Goal: Task Accomplishment & Management: Manage account settings

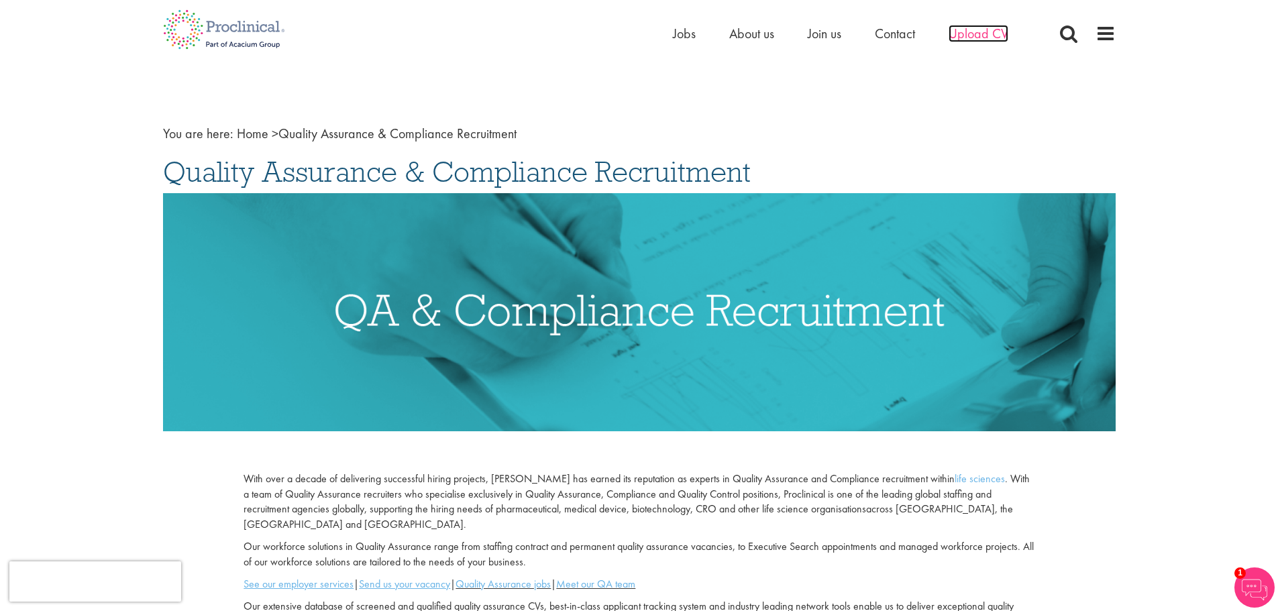
click at [958, 34] on span "Upload CV" at bounding box center [979, 33] width 60 height 17
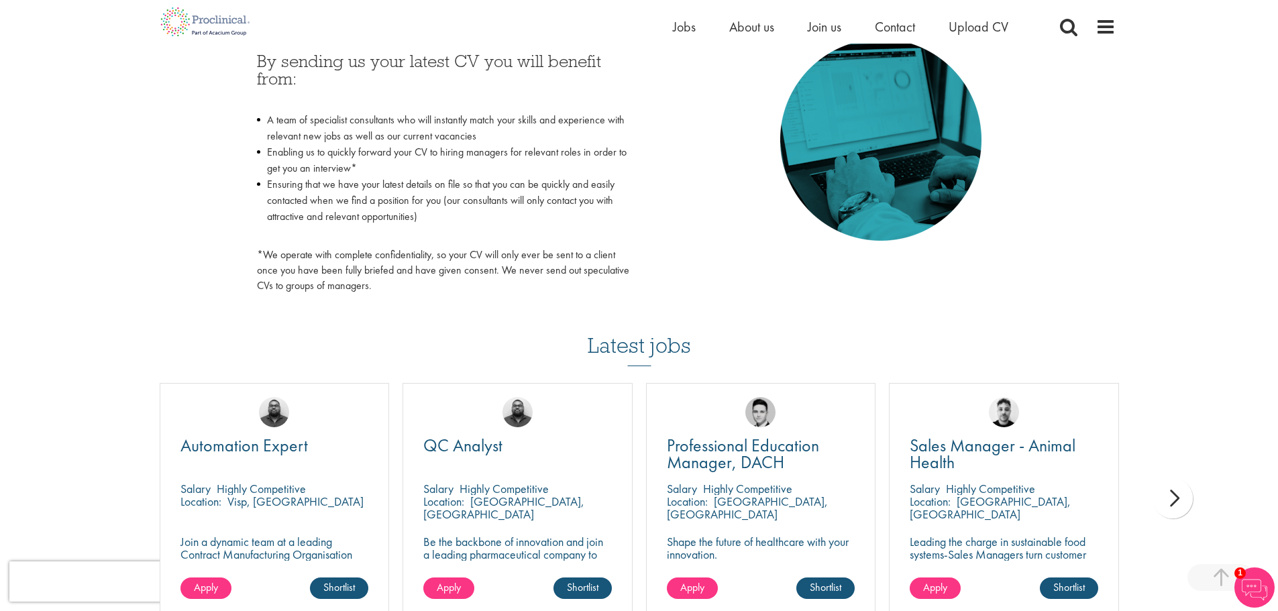
scroll to position [671, 0]
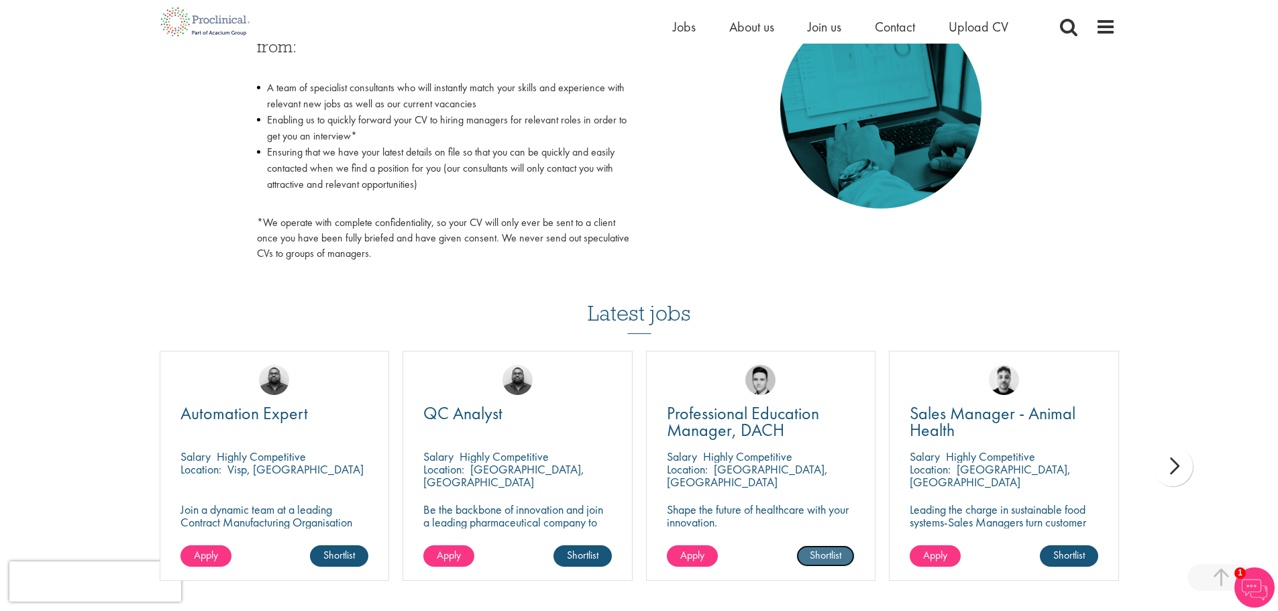
click at [823, 555] on link "Shortlist" at bounding box center [825, 555] width 58 height 21
click at [819, 560] on link "Shortlisted" at bounding box center [820, 555] width 69 height 21
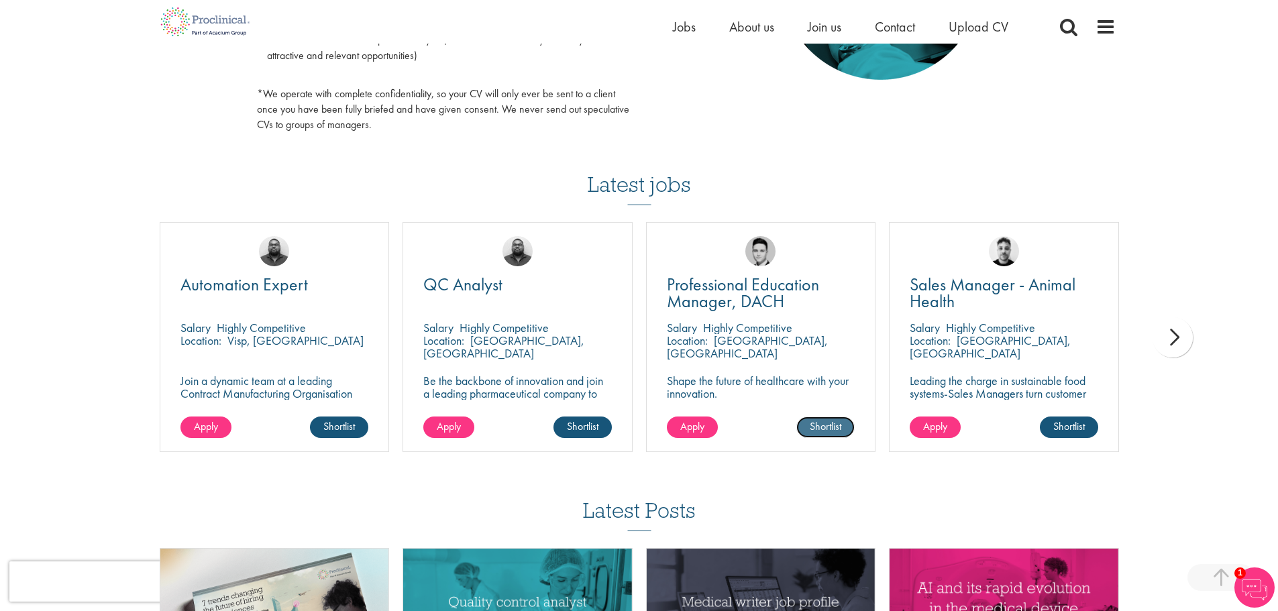
scroll to position [805, 0]
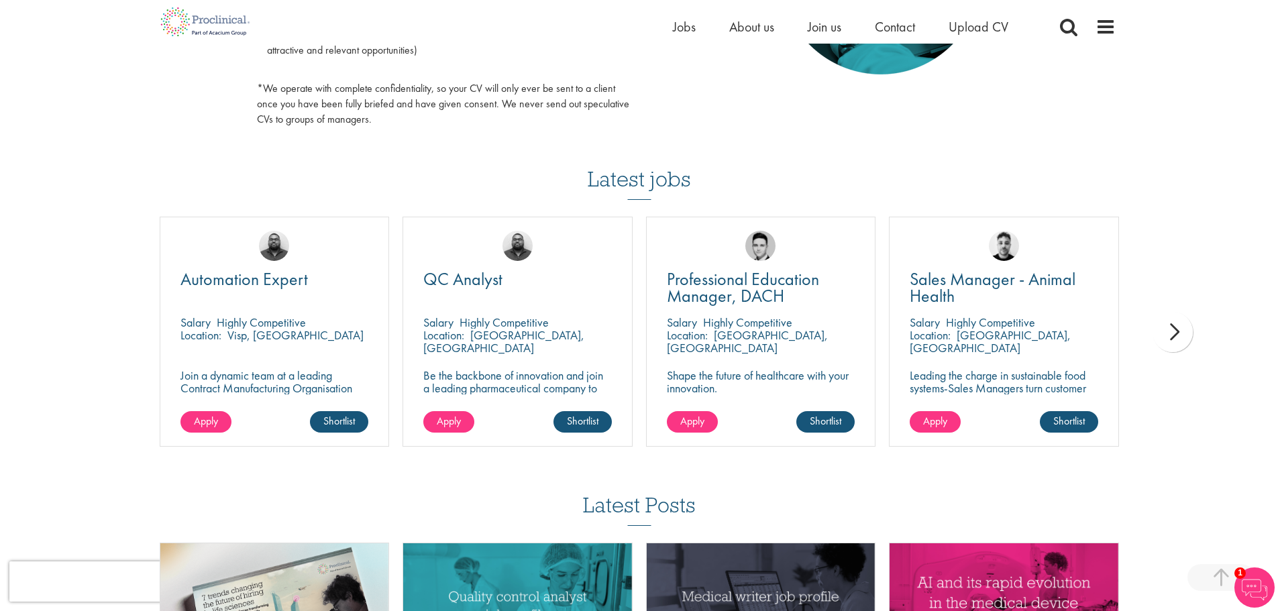
click at [1165, 337] on div "next" at bounding box center [1173, 332] width 40 height 40
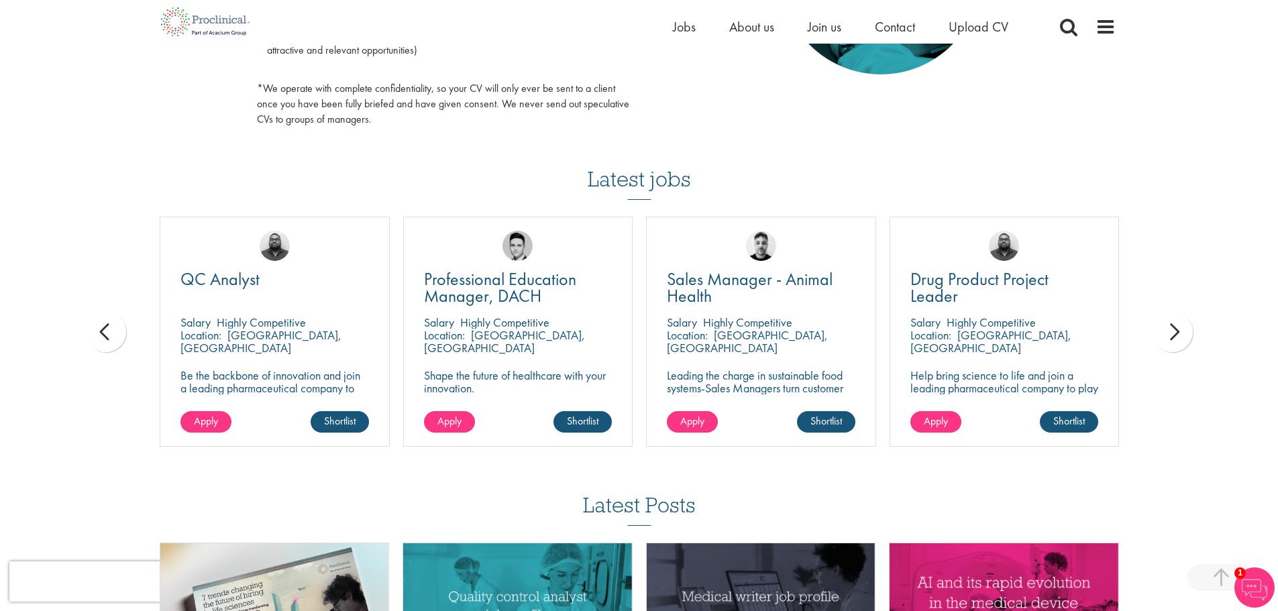
click at [1165, 337] on div "next" at bounding box center [1173, 332] width 40 height 40
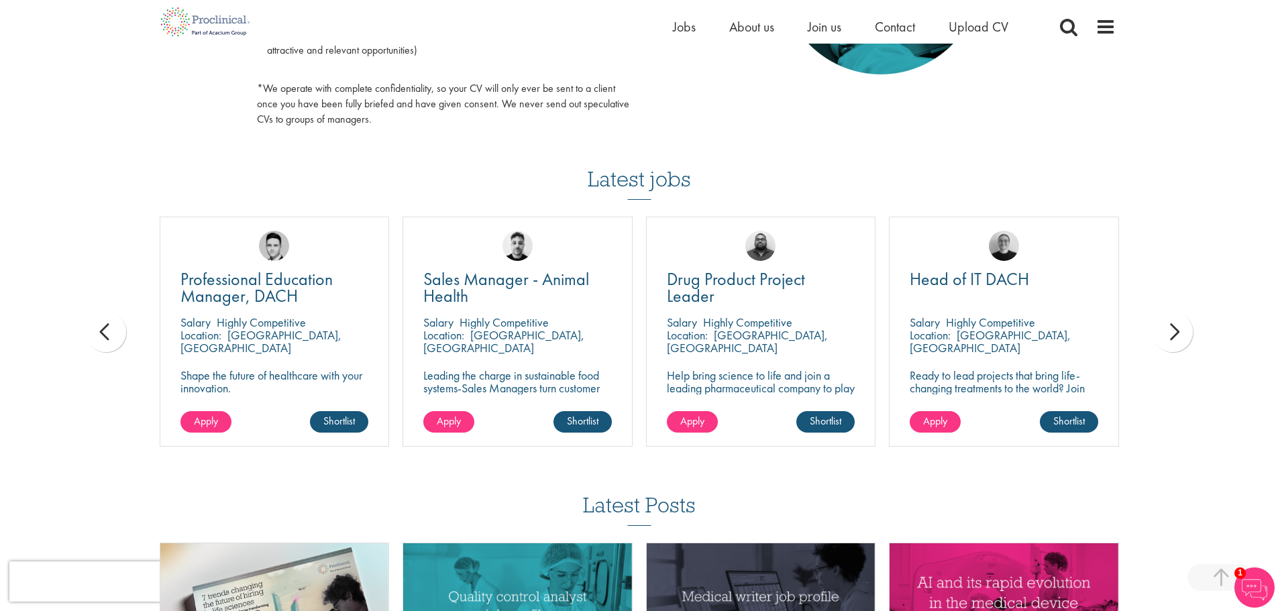
click at [1165, 337] on div "next" at bounding box center [1173, 332] width 40 height 40
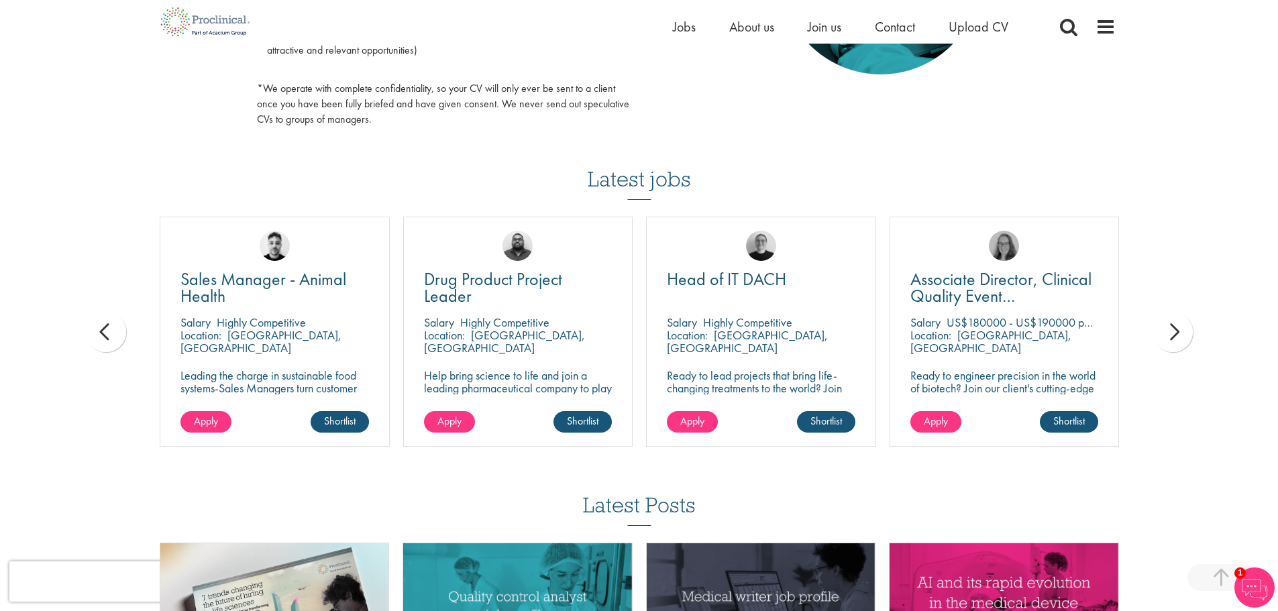
click at [1165, 337] on div "next" at bounding box center [1173, 332] width 40 height 40
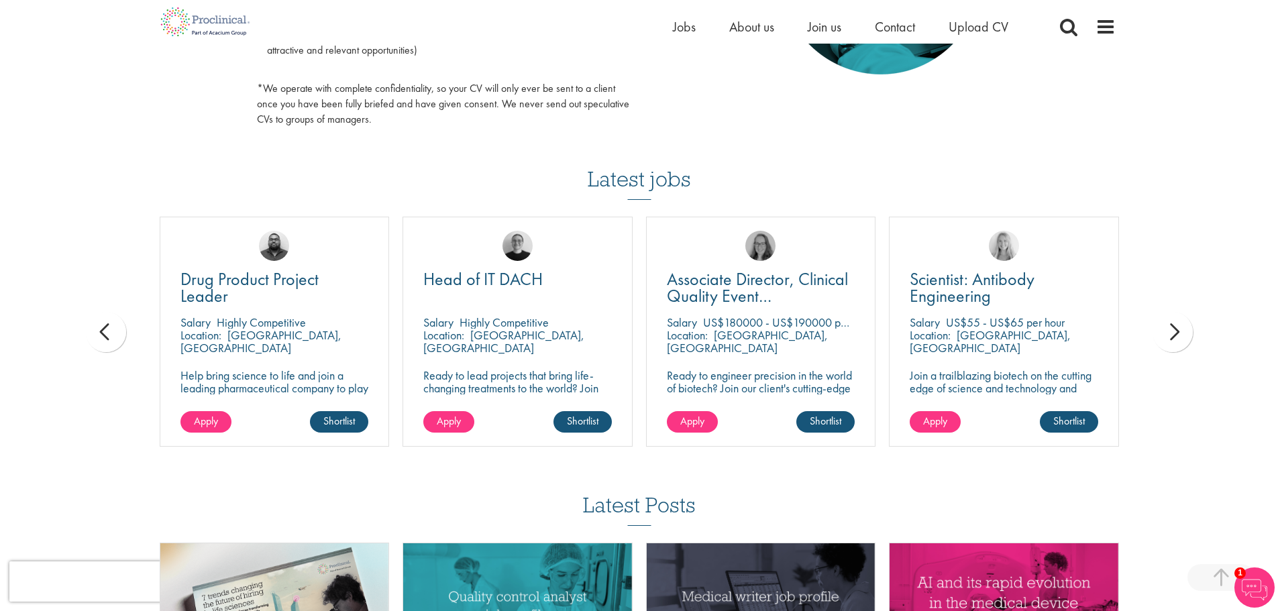
click at [1165, 337] on div "next" at bounding box center [1173, 332] width 40 height 40
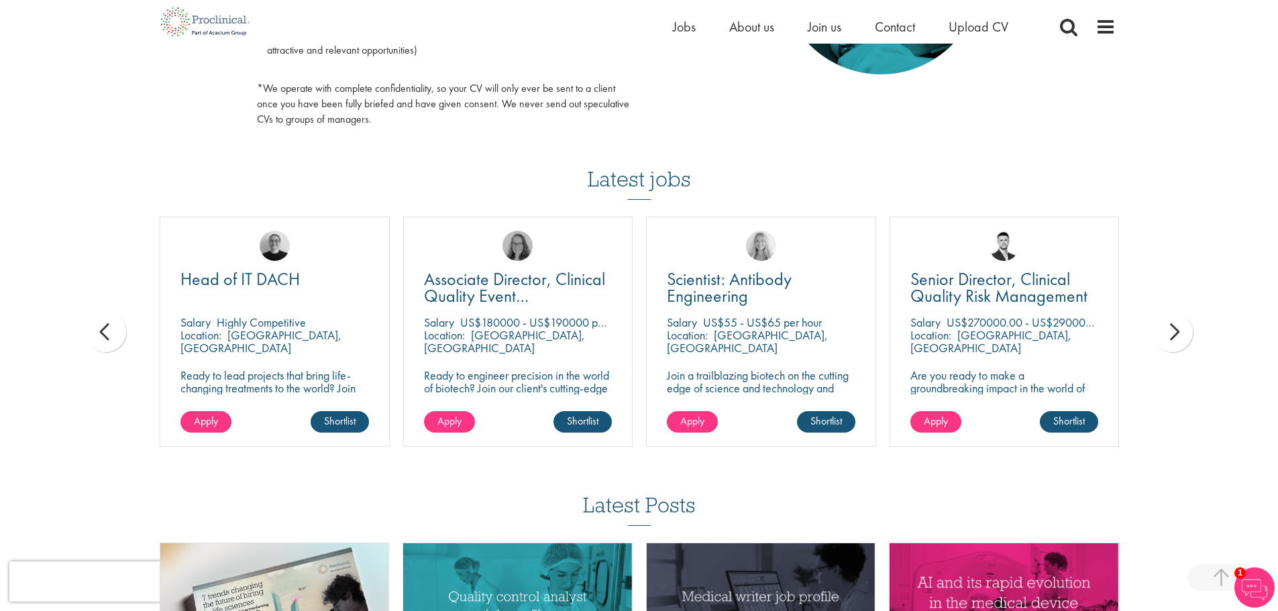
click at [1165, 337] on div "next" at bounding box center [1173, 332] width 40 height 40
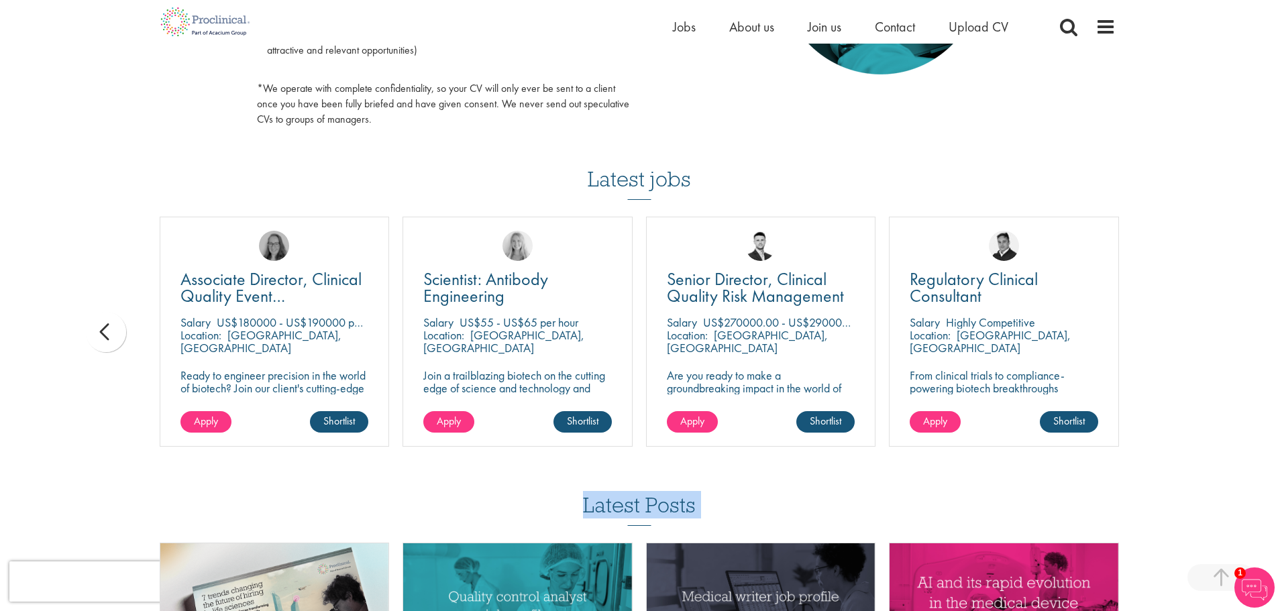
click at [1165, 337] on div "You are here: Home > Upload CV Upload CV Start getting matched with new jobs as…" at bounding box center [639, 10] width 1278 height 1630
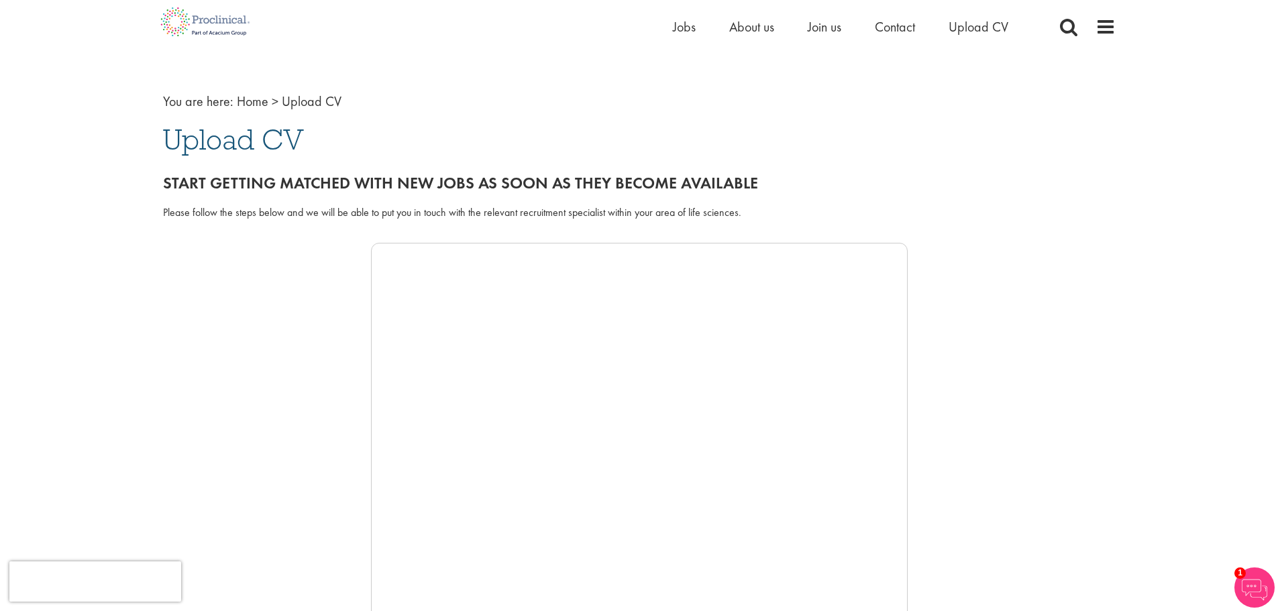
scroll to position [0, 0]
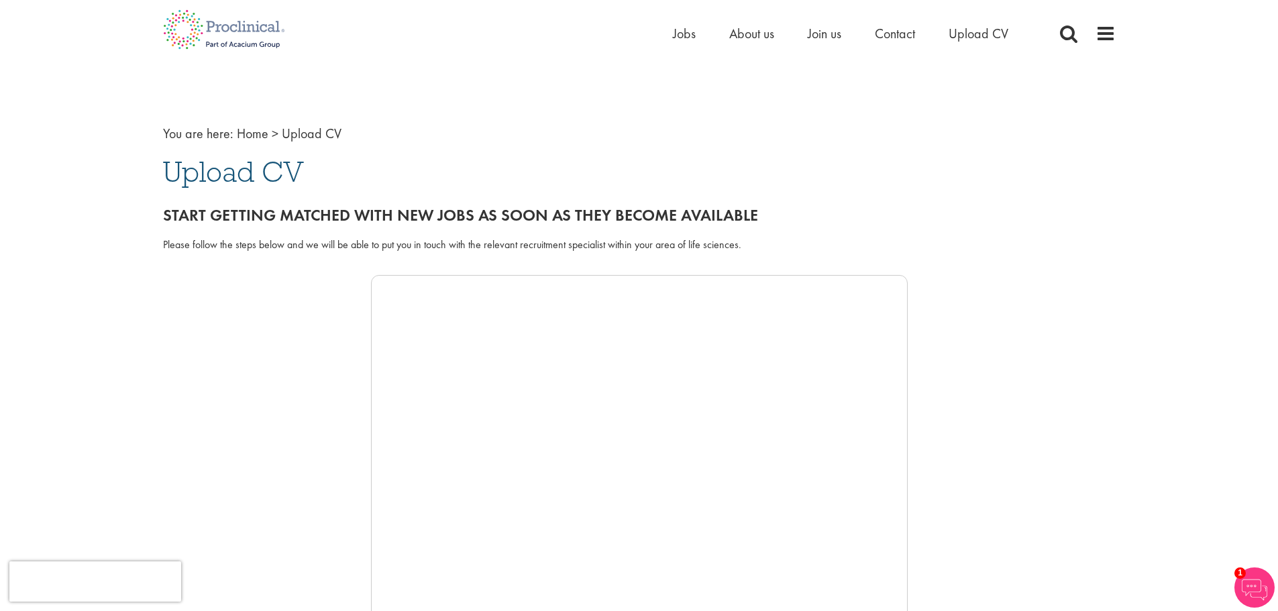
click at [1104, 23] on div "Home Jobs About us Join us Contact Upload CV" at bounding box center [634, 25] width 963 height 50
click at [1106, 34] on span at bounding box center [1106, 33] width 20 height 20
